Goal: Task Accomplishment & Management: Manage account settings

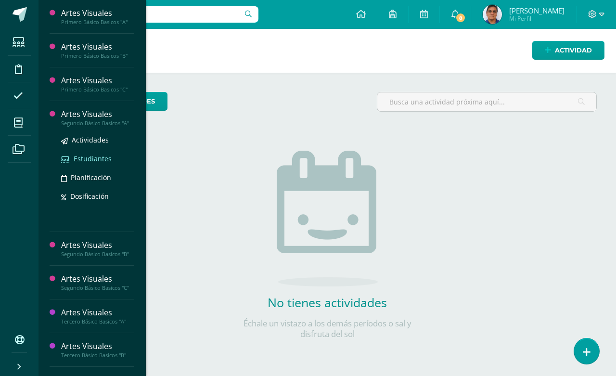
click at [92, 155] on span "Estudiantes" at bounding box center [93, 158] width 38 height 9
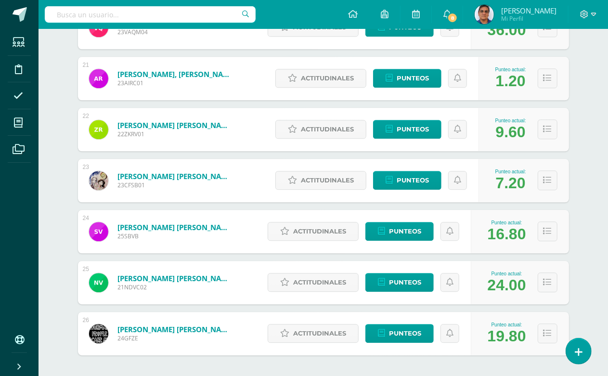
scroll to position [1215, 0]
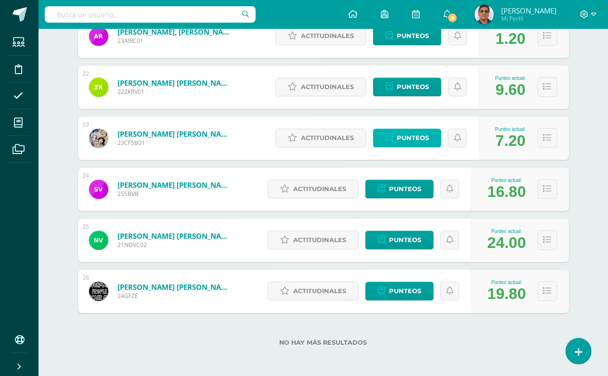
click at [416, 136] on span "Punteos" at bounding box center [413, 138] width 32 height 18
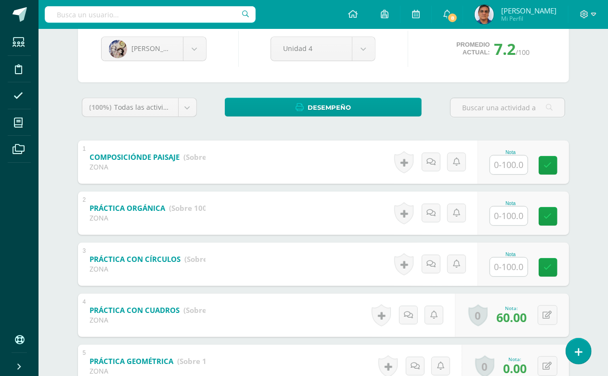
scroll to position [175, 0]
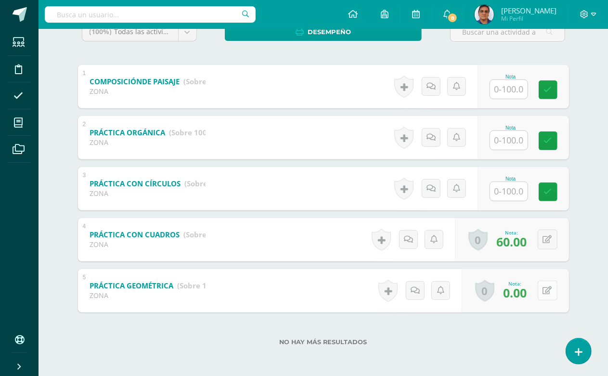
click at [553, 292] on button at bounding box center [548, 291] width 20 height 20
click at [552, 292] on icon at bounding box center [547, 290] width 9 height 8
type input "100"
click at [528, 290] on icon at bounding box center [528, 294] width 9 height 8
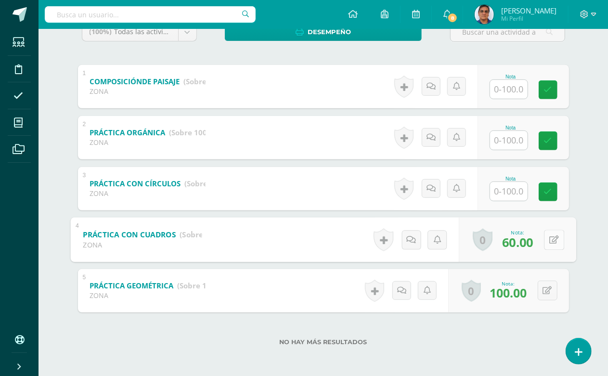
click at [549, 238] on icon at bounding box center [554, 239] width 10 height 8
type input "100"
click at [527, 239] on icon at bounding box center [528, 243] width 9 height 8
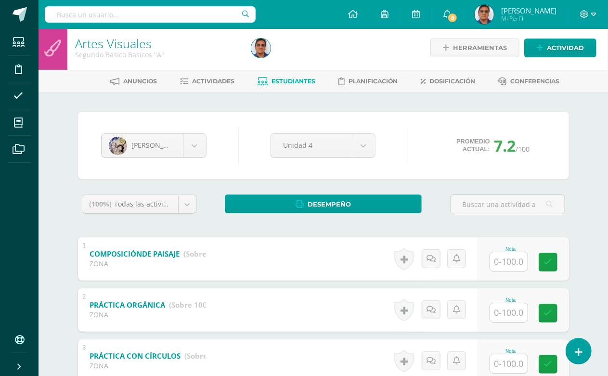
scroll to position [0, 0]
